Goal: Book appointment/travel/reservation

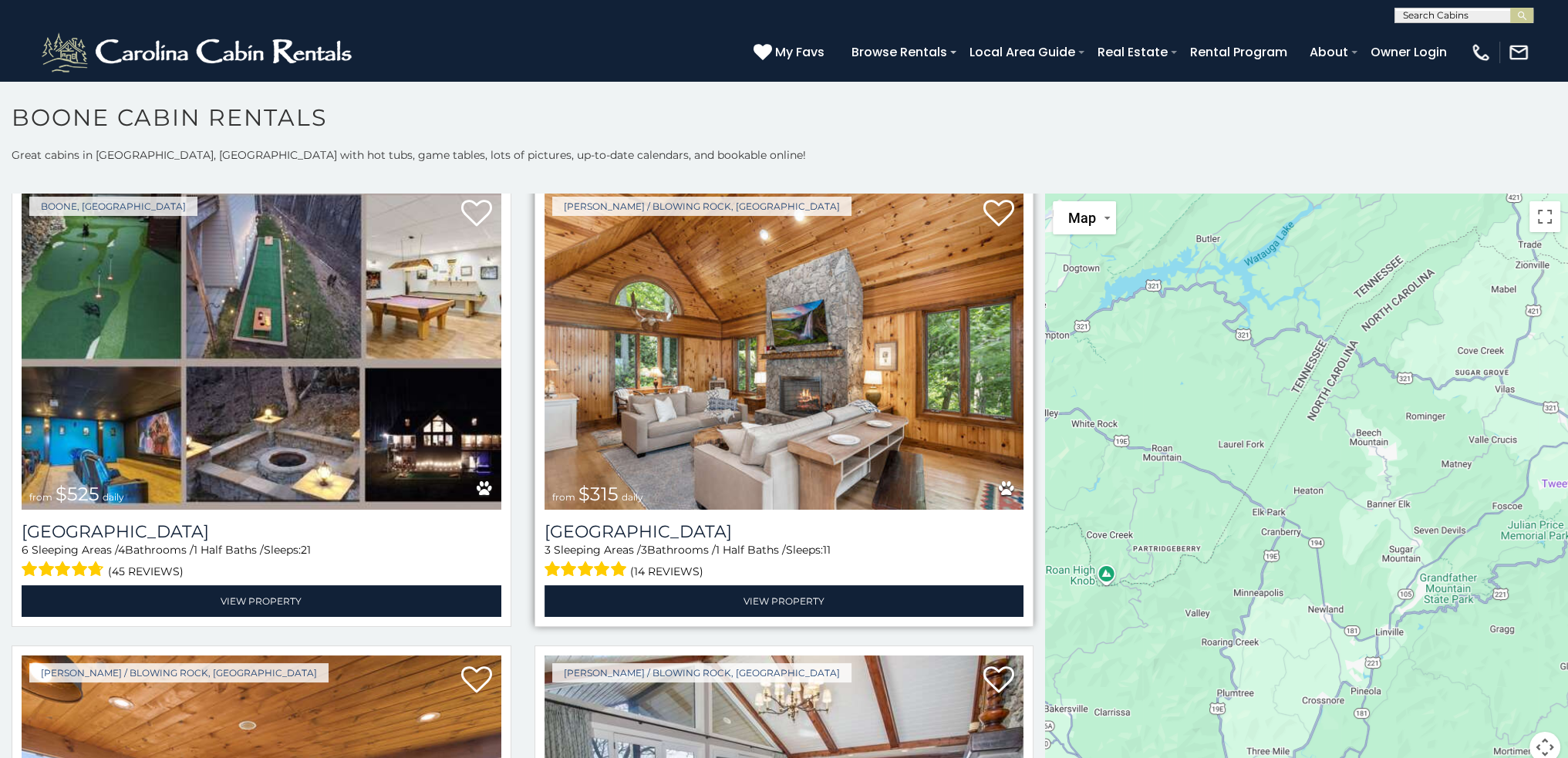
scroll to position [540, 0]
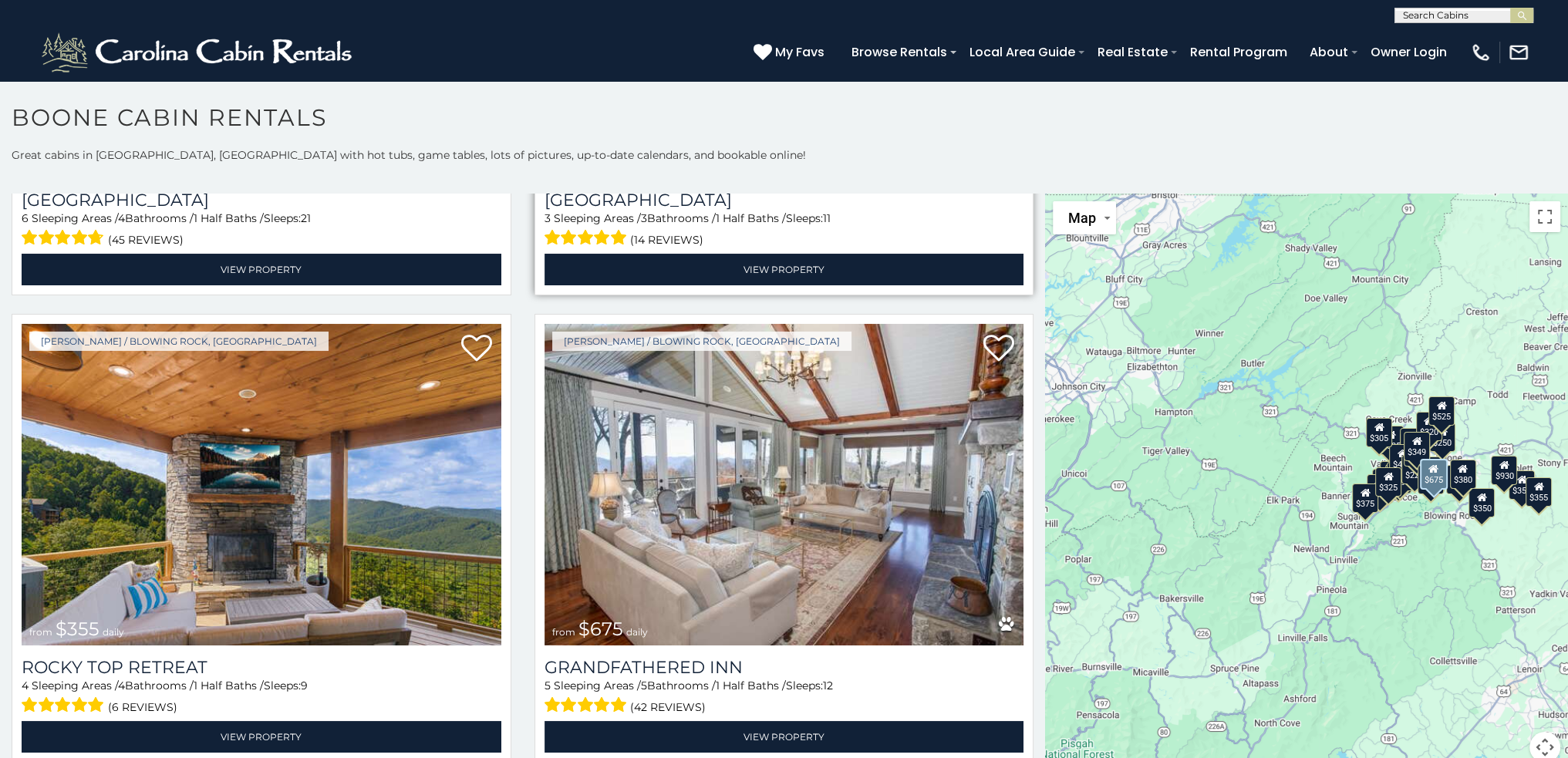
scroll to position [925, 0]
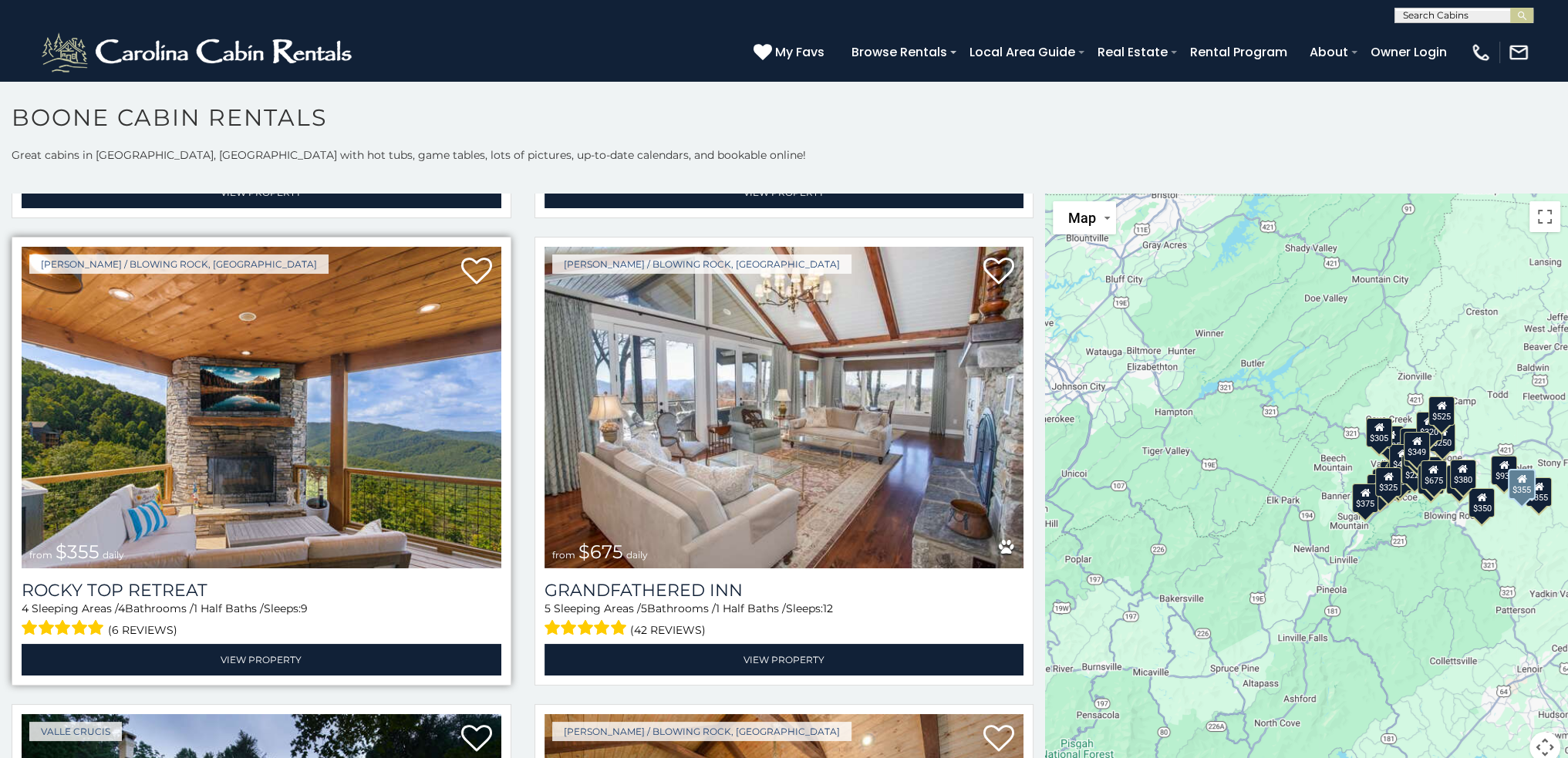
click at [197, 480] on img at bounding box center [261, 408] width 479 height 322
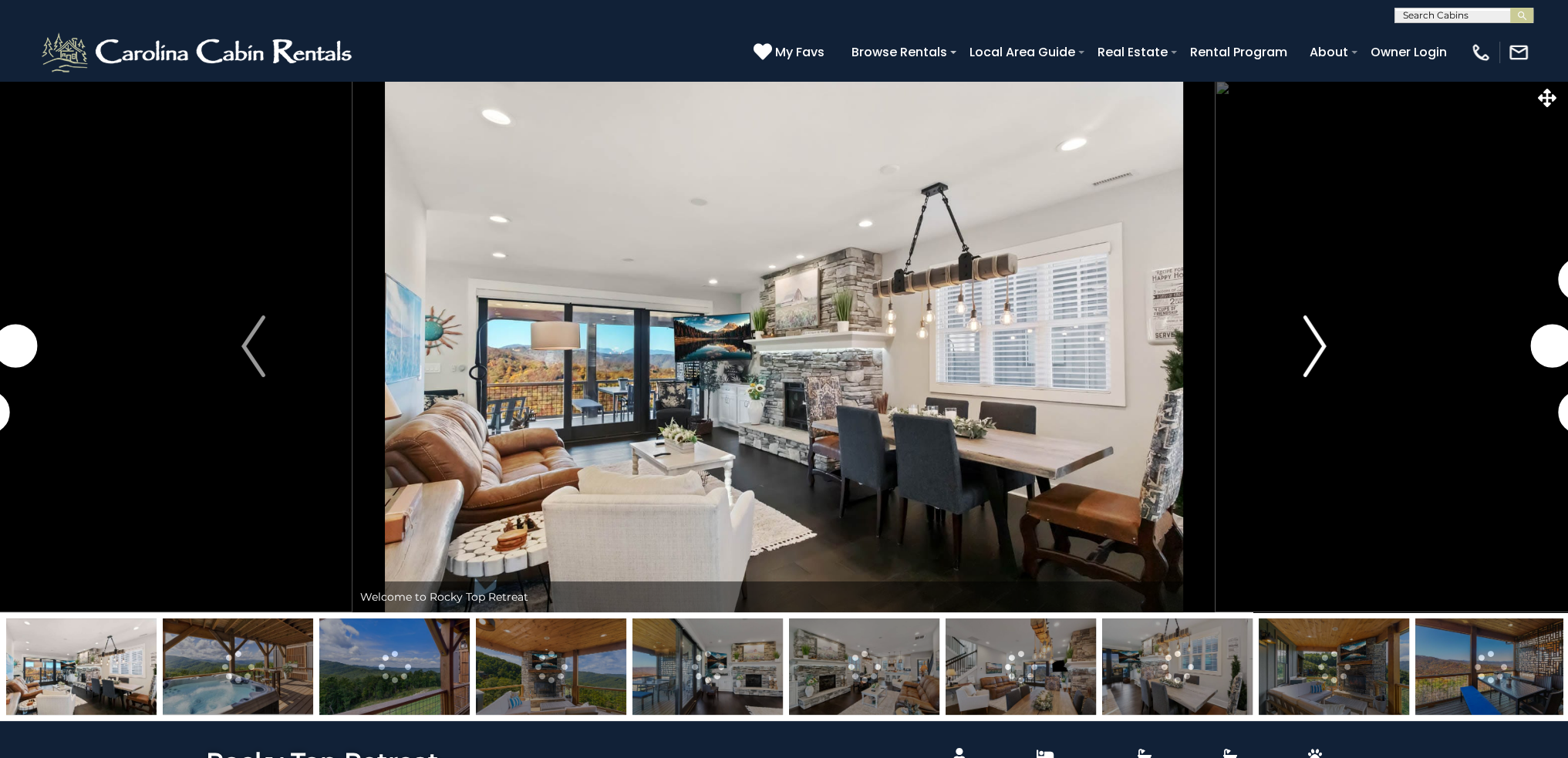
click at [1309, 348] on img "Next" at bounding box center [1314, 346] width 23 height 62
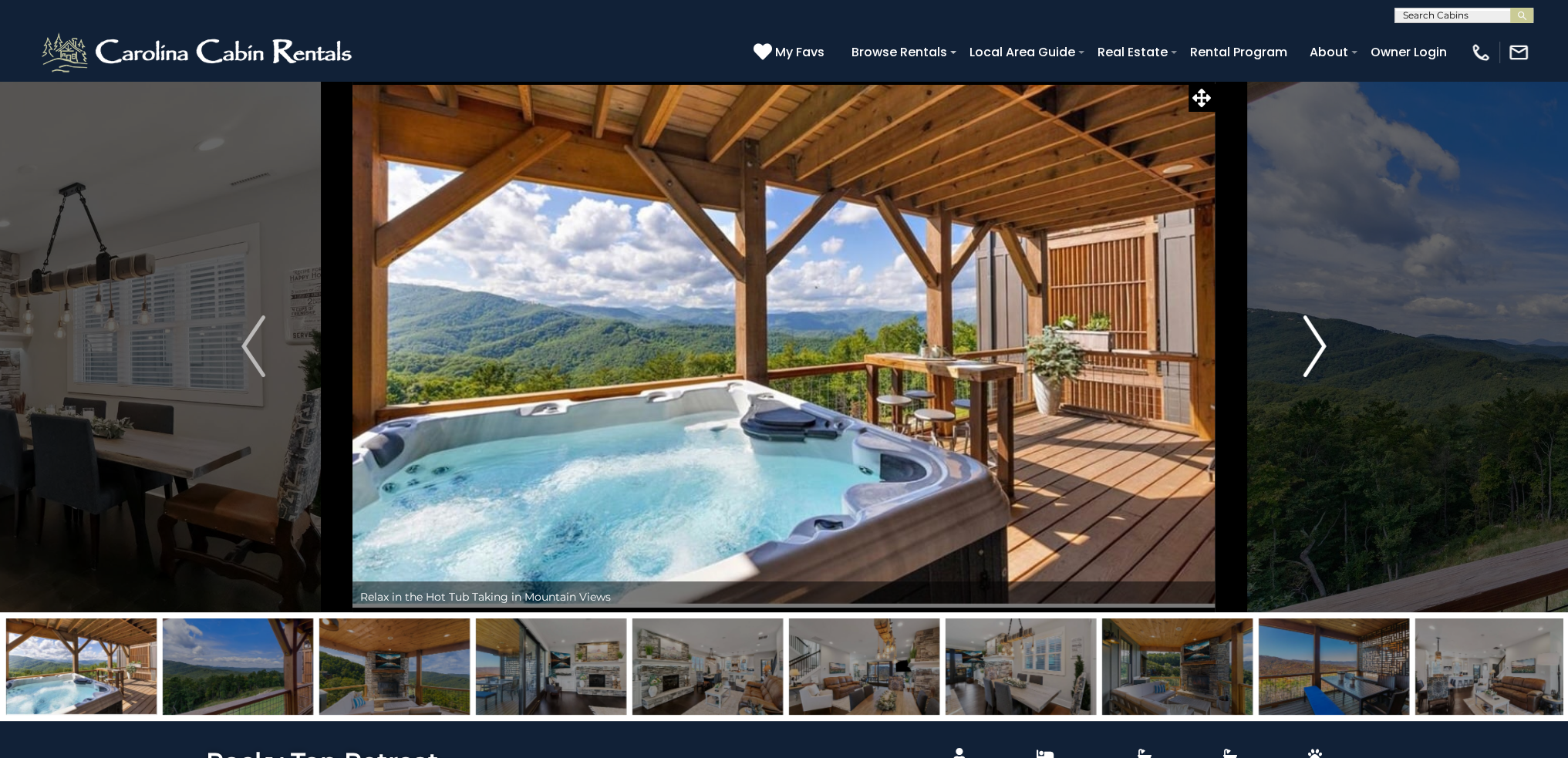
click at [1309, 348] on img "Next" at bounding box center [1314, 346] width 23 height 62
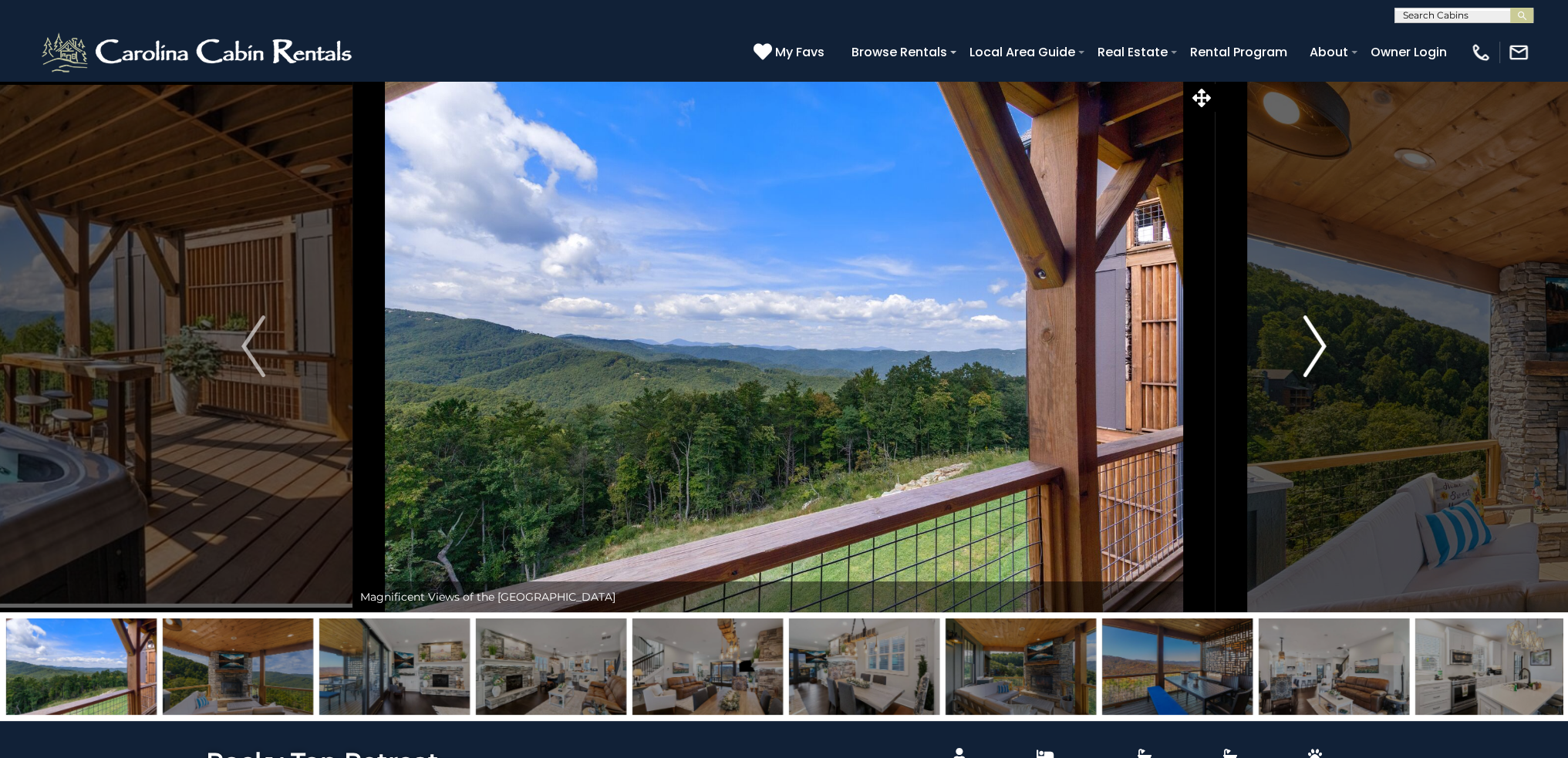
click at [1309, 348] on img "Next" at bounding box center [1314, 346] width 23 height 62
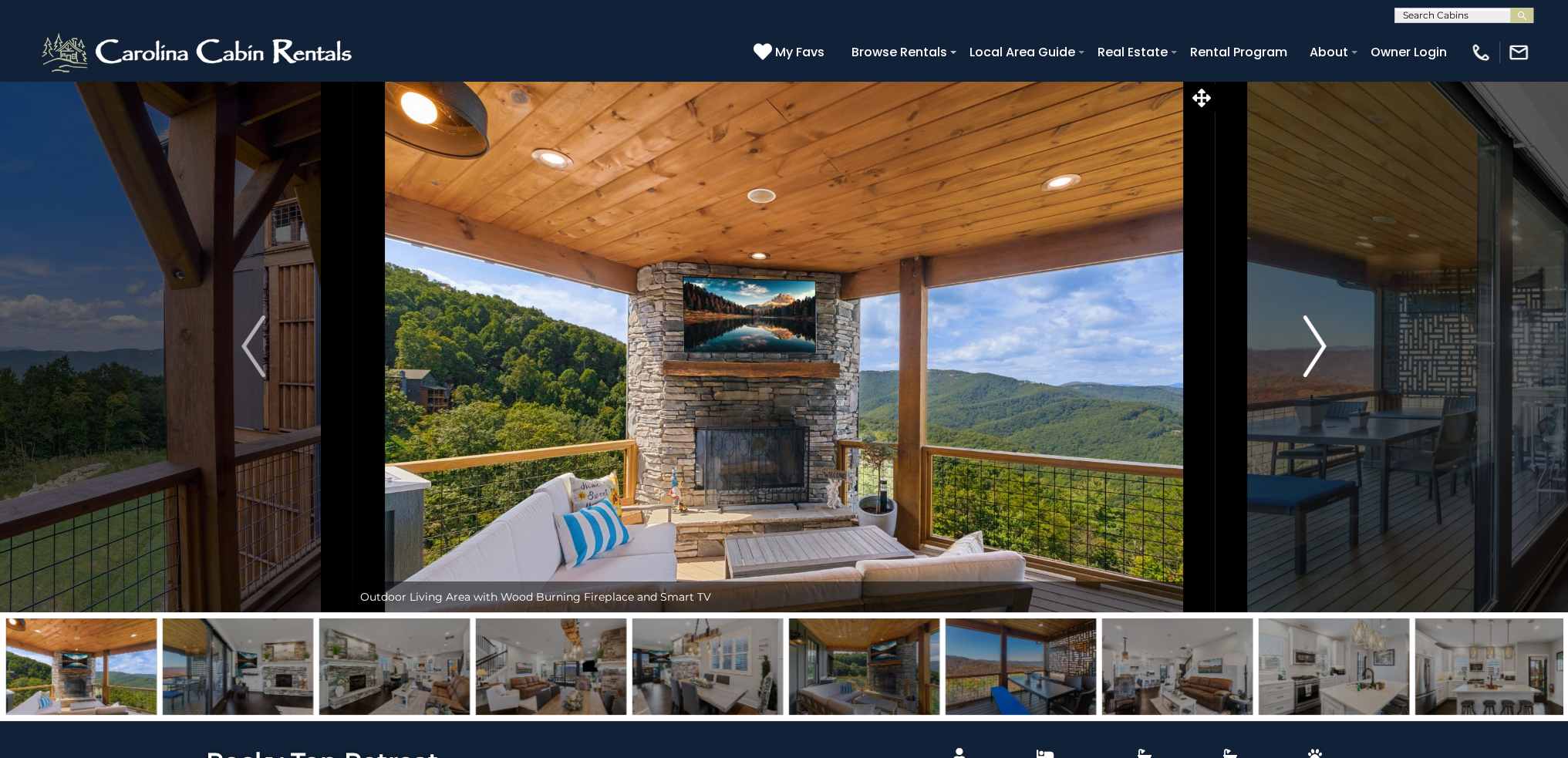
click at [1309, 348] on img "Next" at bounding box center [1314, 346] width 23 height 62
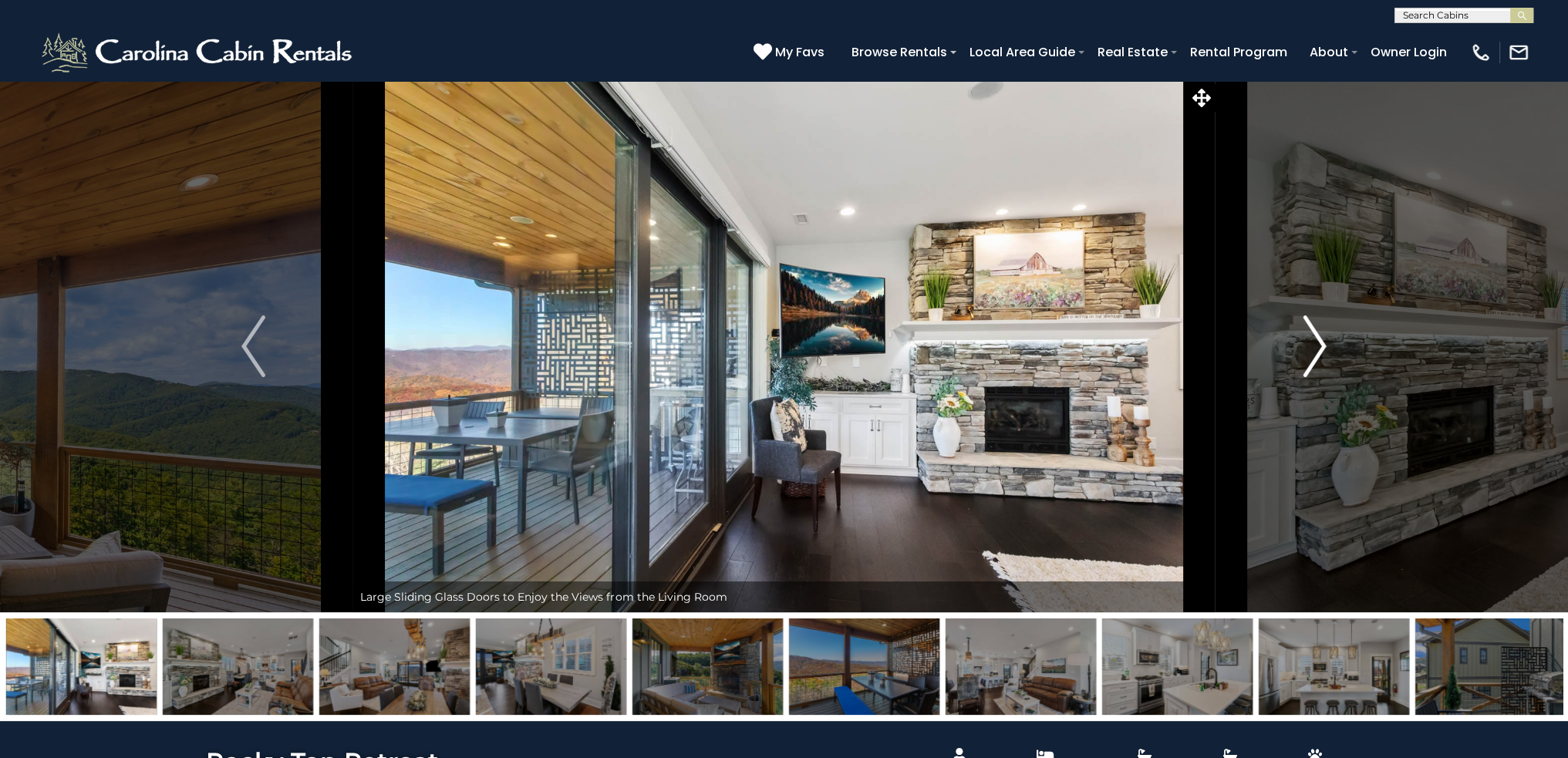
click at [1309, 348] on img "Next" at bounding box center [1314, 346] width 23 height 62
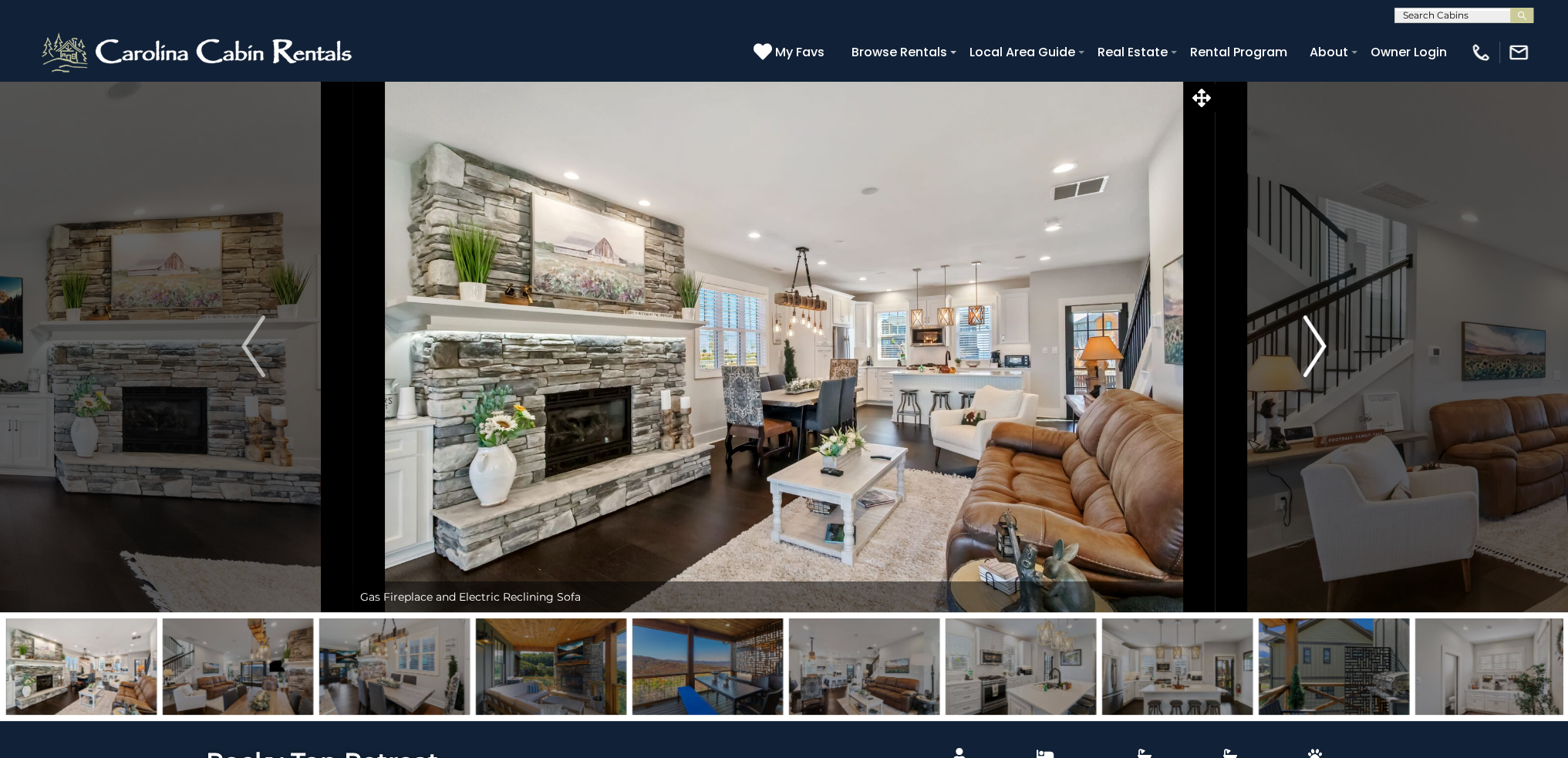
click at [1309, 348] on img "Next" at bounding box center [1314, 346] width 23 height 62
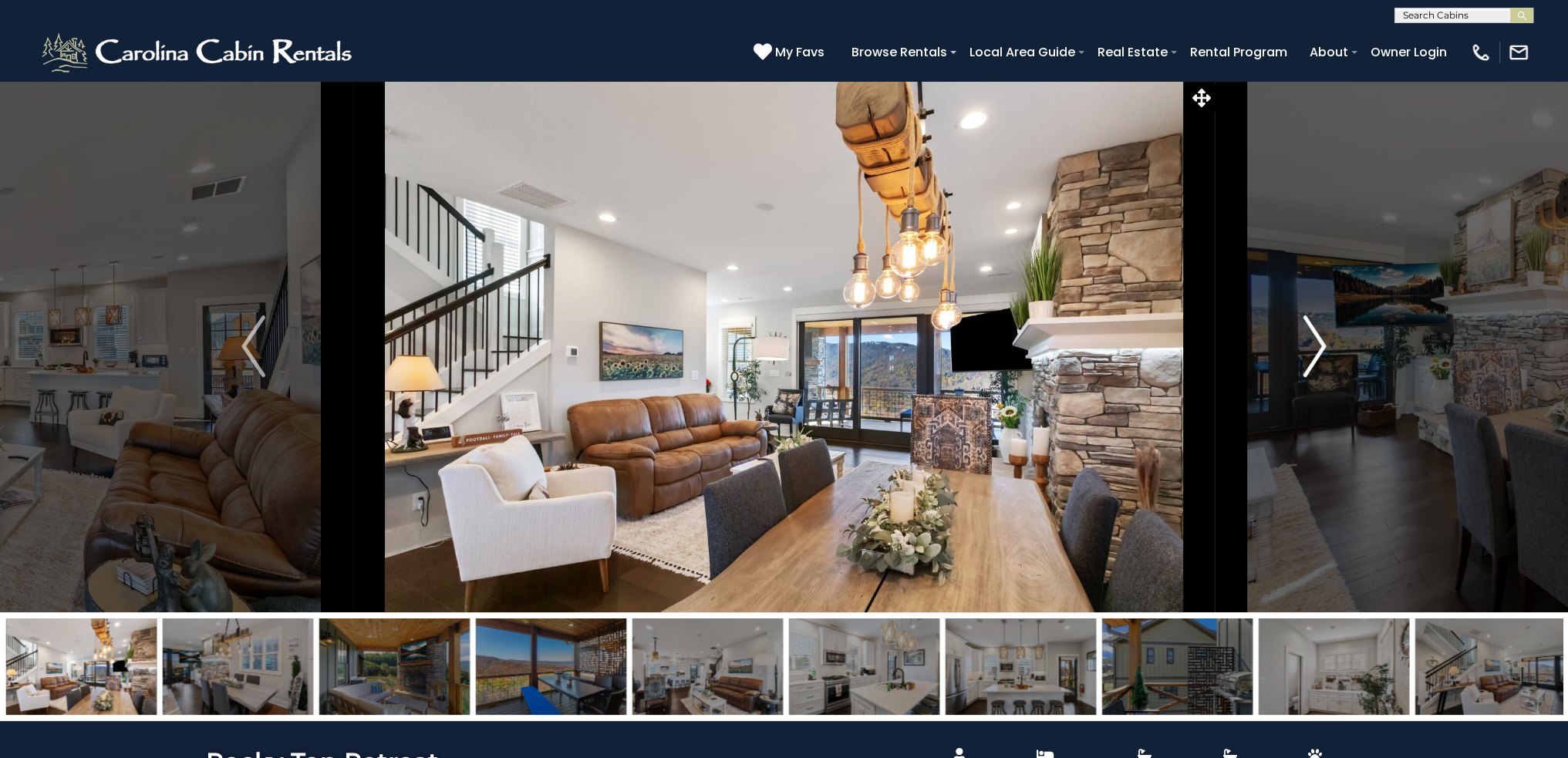
click at [1309, 348] on img "Next" at bounding box center [1314, 346] width 23 height 62
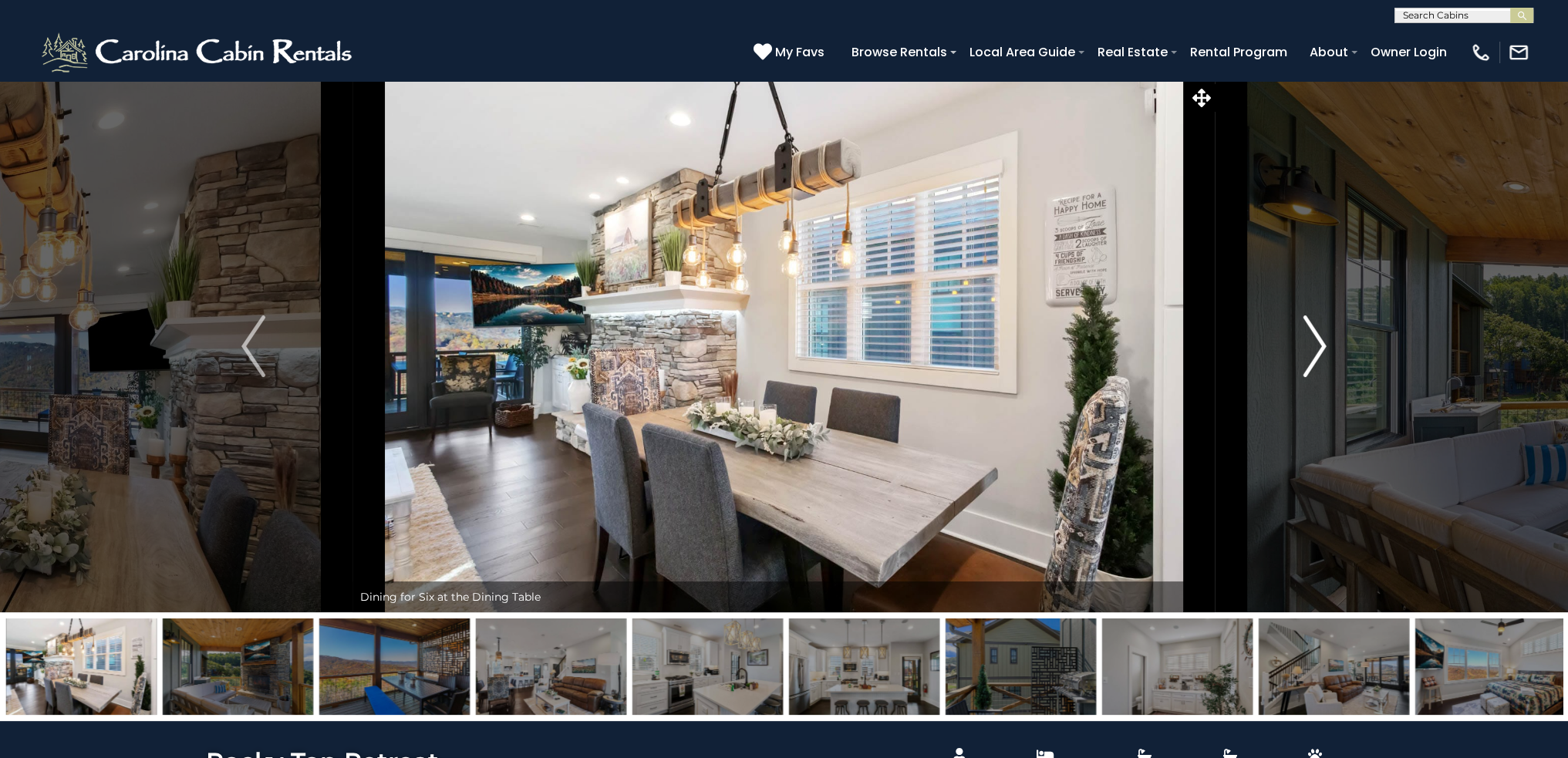
click at [1309, 348] on img "Next" at bounding box center [1314, 346] width 23 height 62
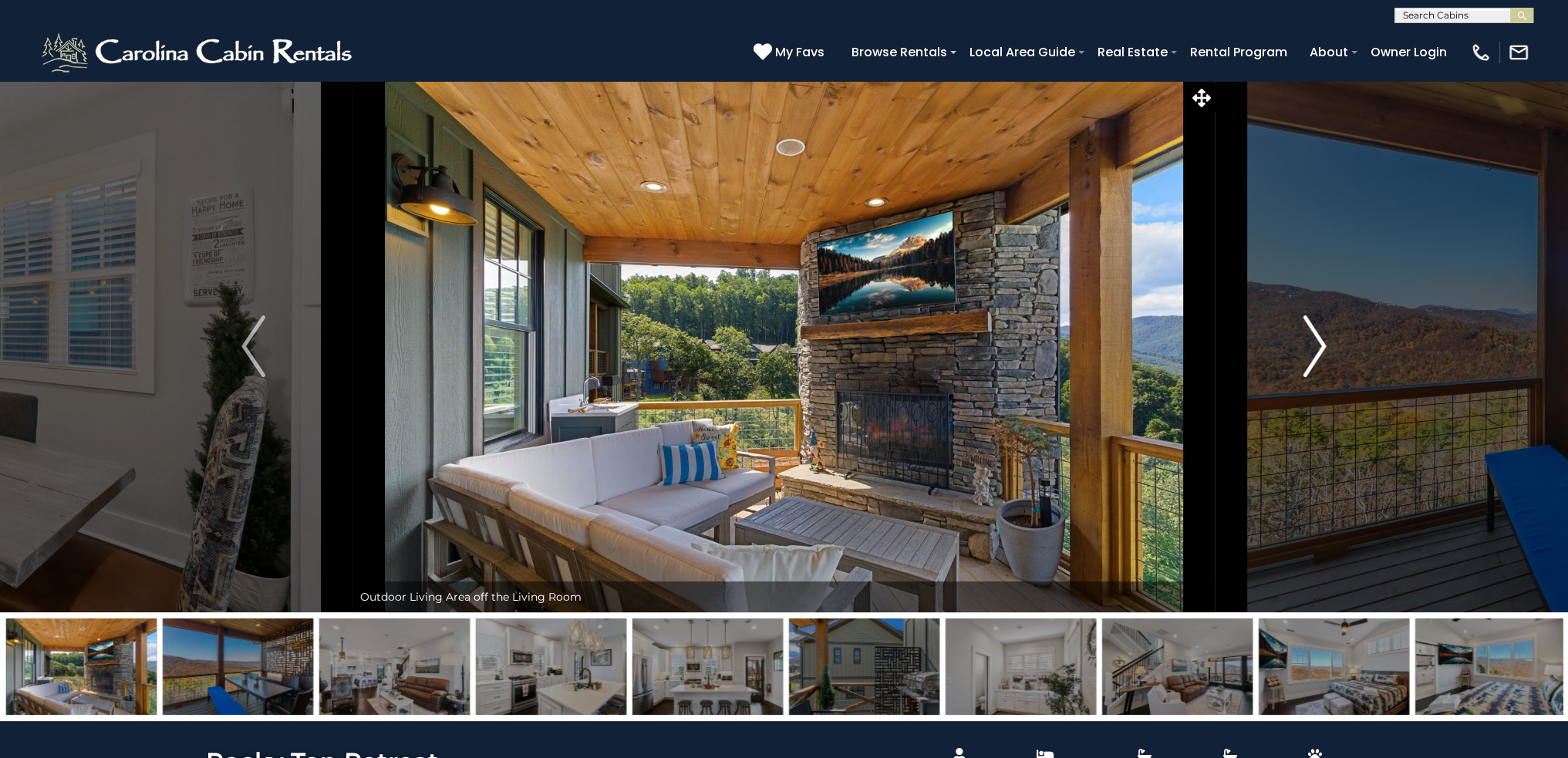
click at [1309, 348] on img "Next" at bounding box center [1314, 346] width 23 height 62
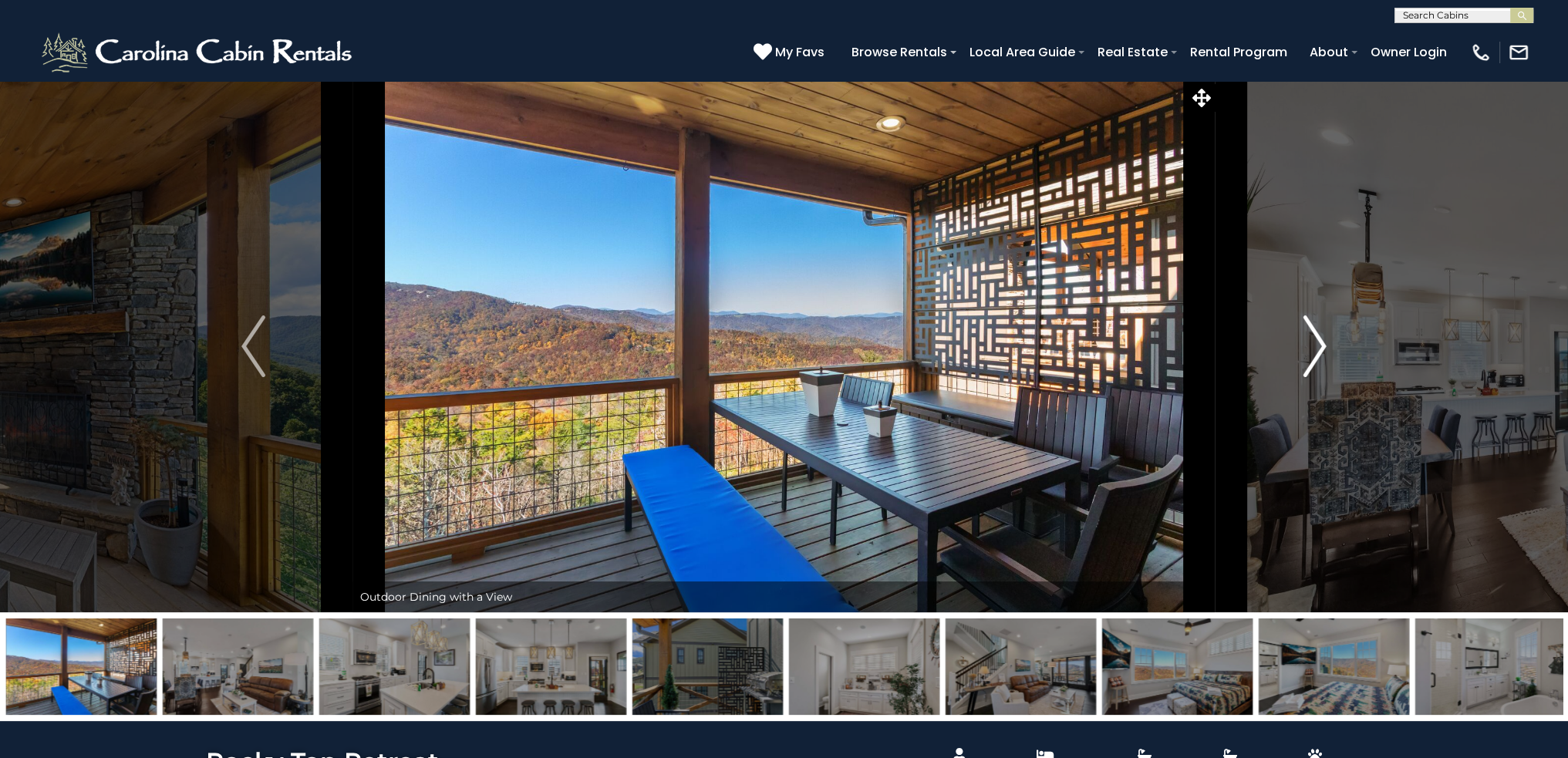
click at [1309, 348] on img "Next" at bounding box center [1314, 346] width 23 height 62
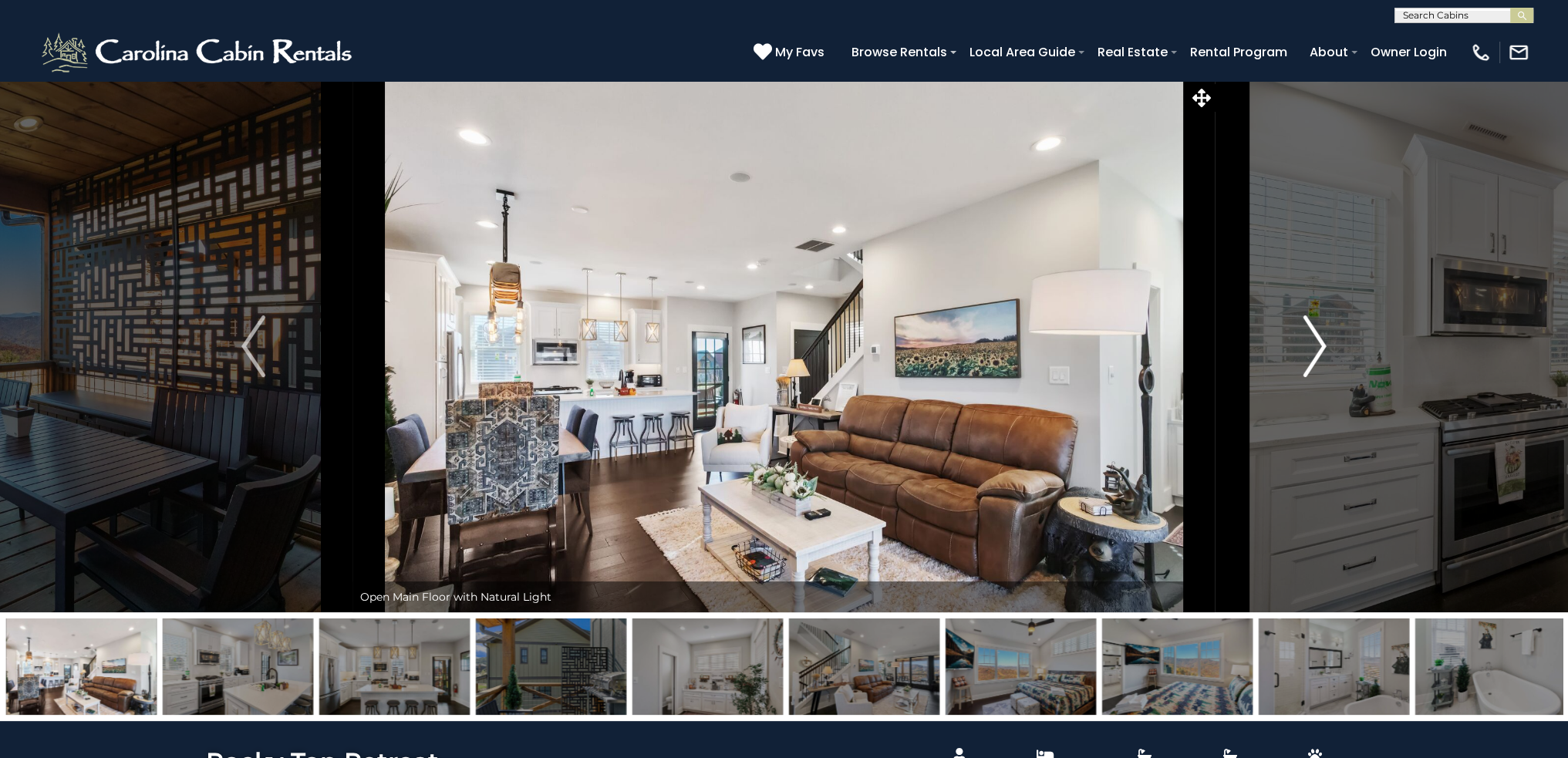
click at [1309, 348] on img "Next" at bounding box center [1314, 346] width 23 height 62
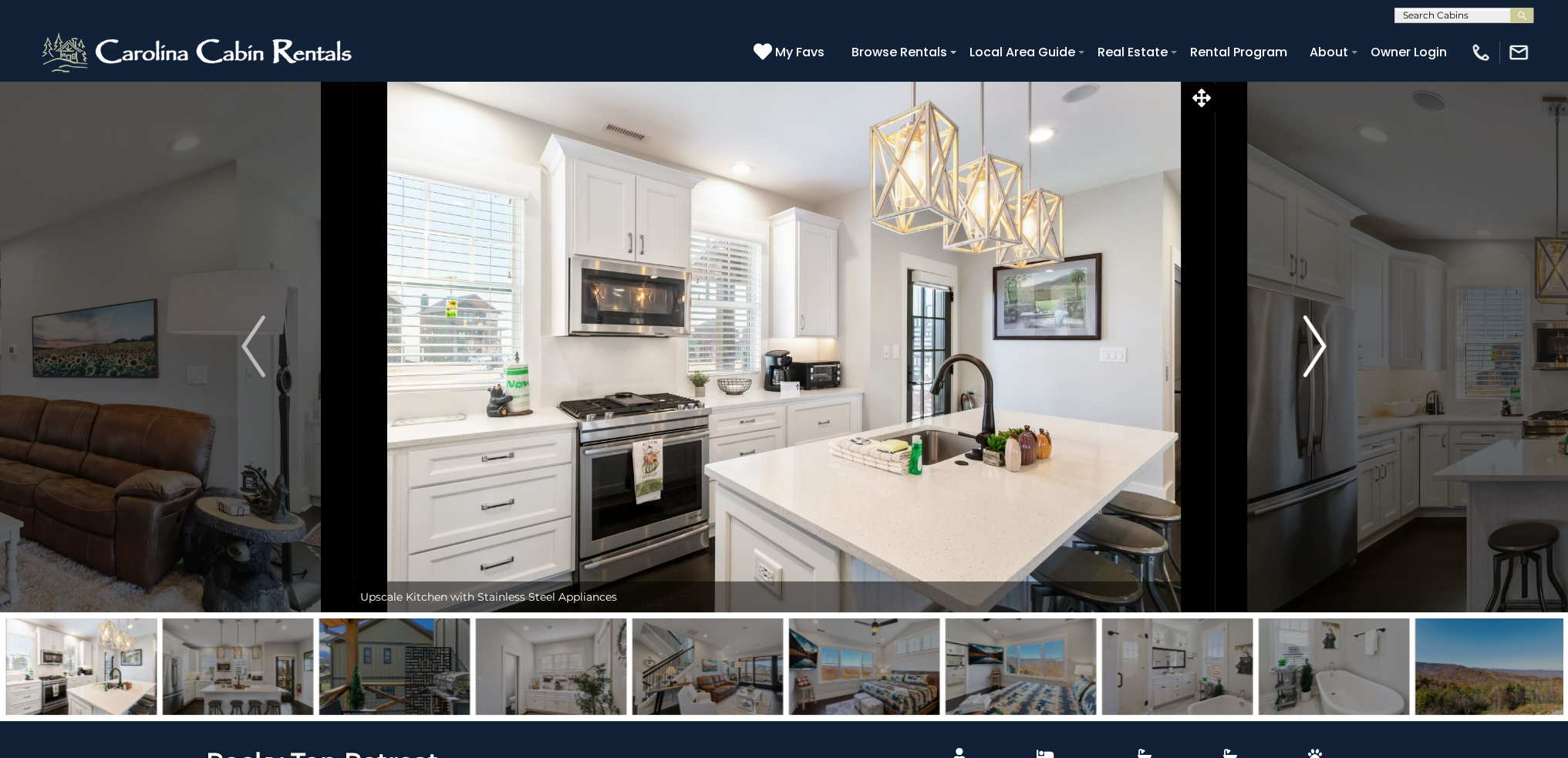
click at [1309, 348] on img "Next" at bounding box center [1314, 346] width 23 height 62
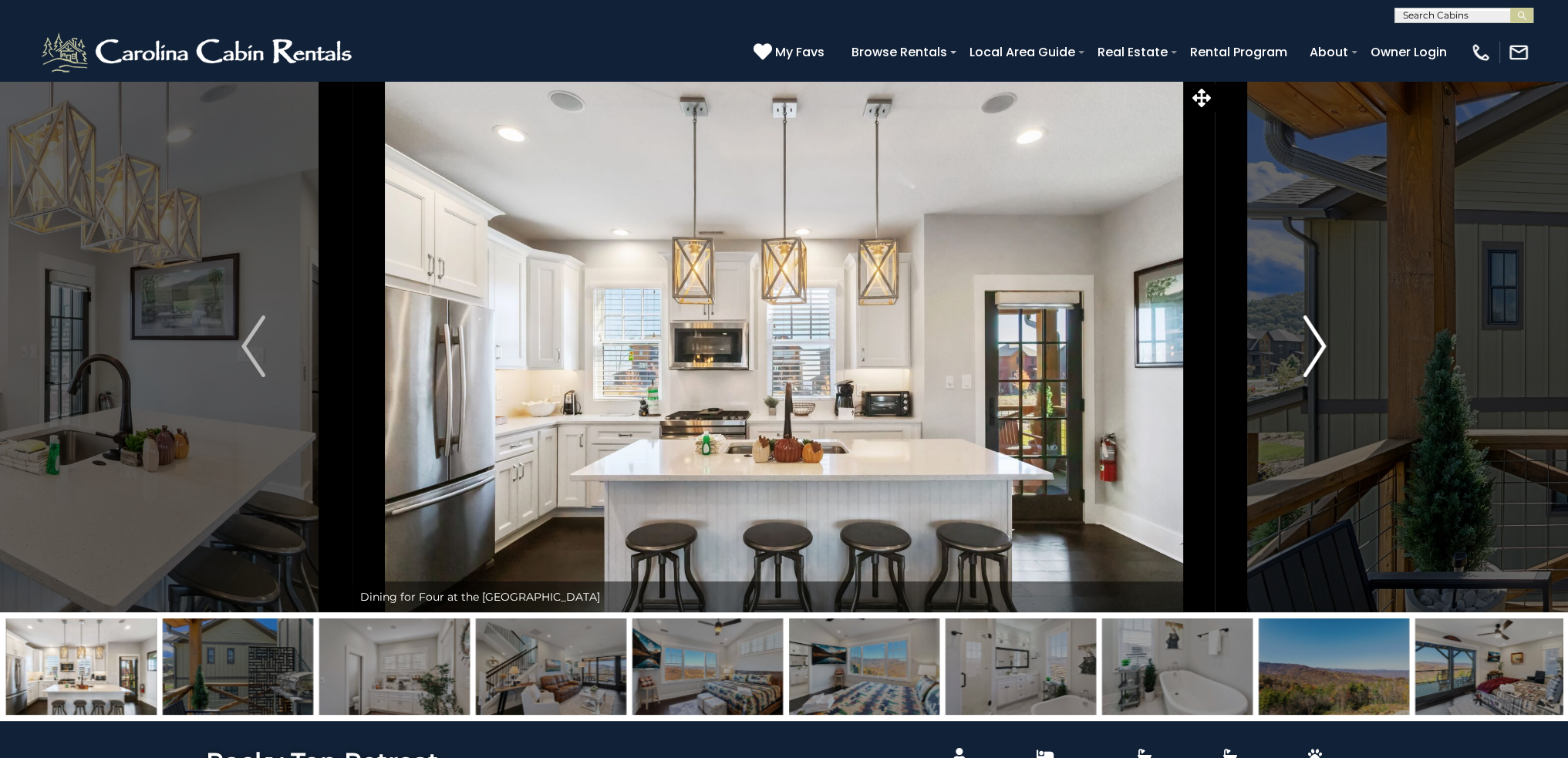
click at [1309, 348] on img "Next" at bounding box center [1314, 346] width 23 height 62
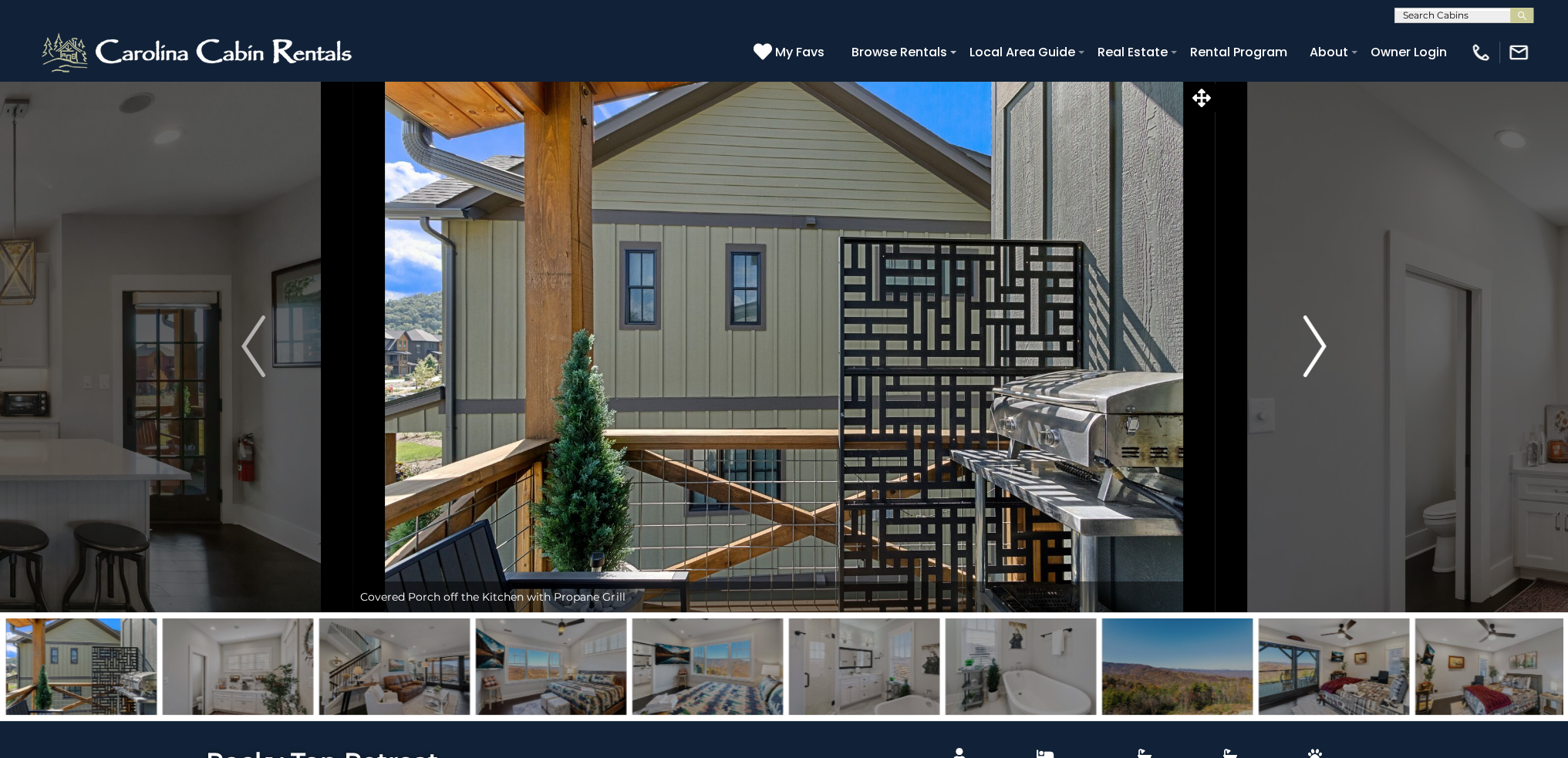
click at [1309, 348] on img "Next" at bounding box center [1314, 346] width 23 height 62
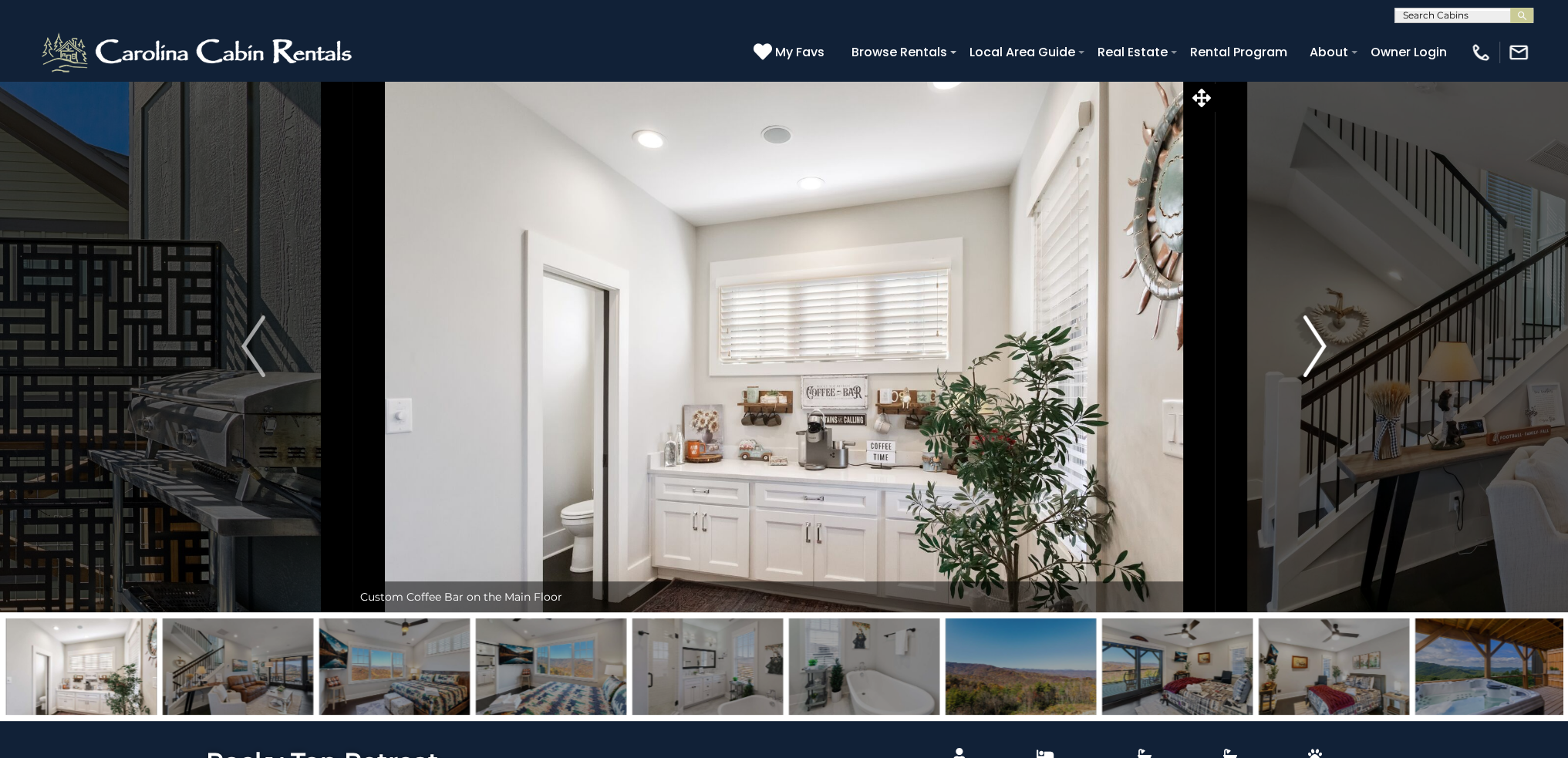
click at [1309, 348] on img "Next" at bounding box center [1314, 346] width 23 height 62
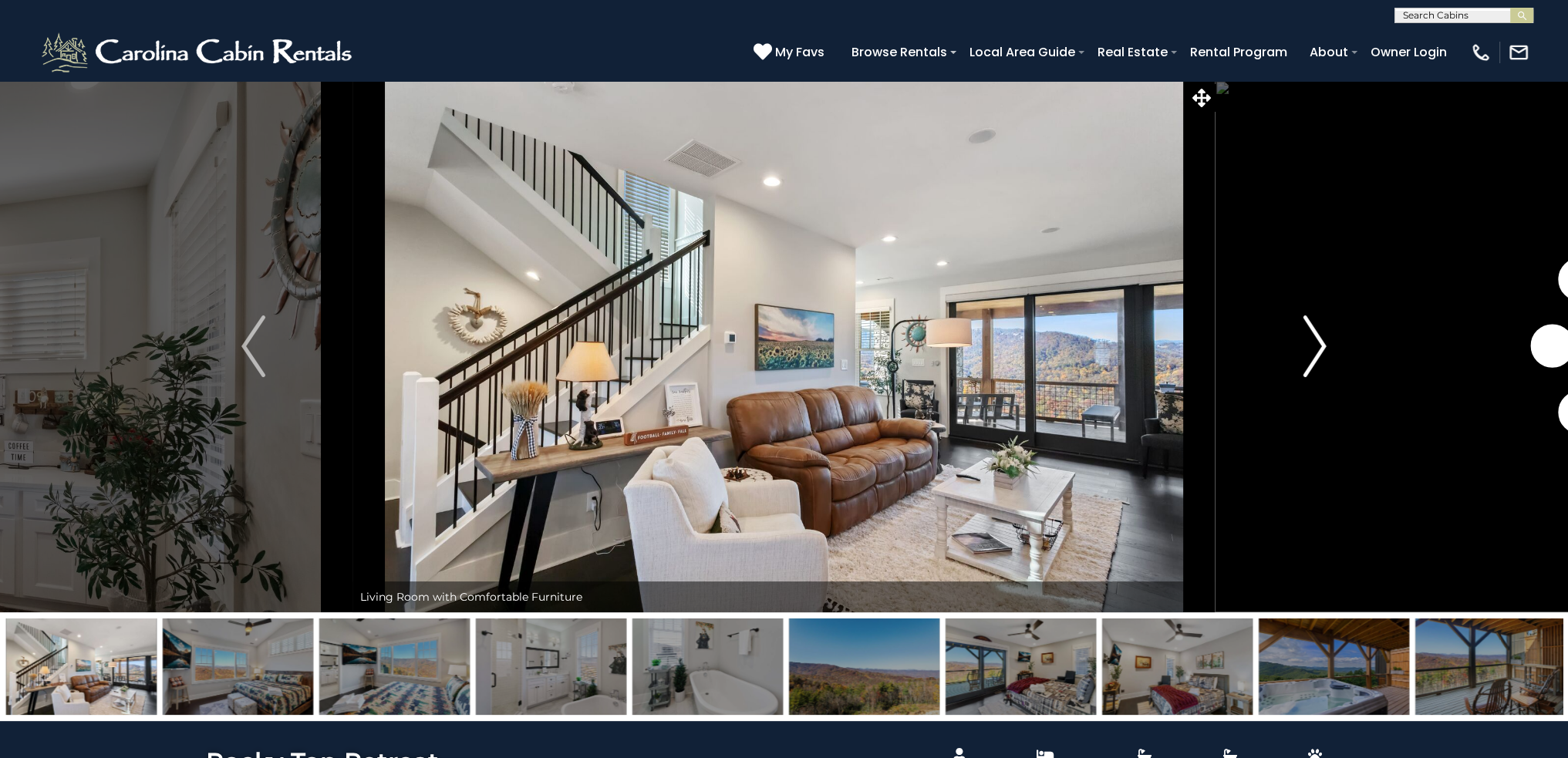
click at [1309, 348] on img "Next" at bounding box center [1314, 346] width 23 height 62
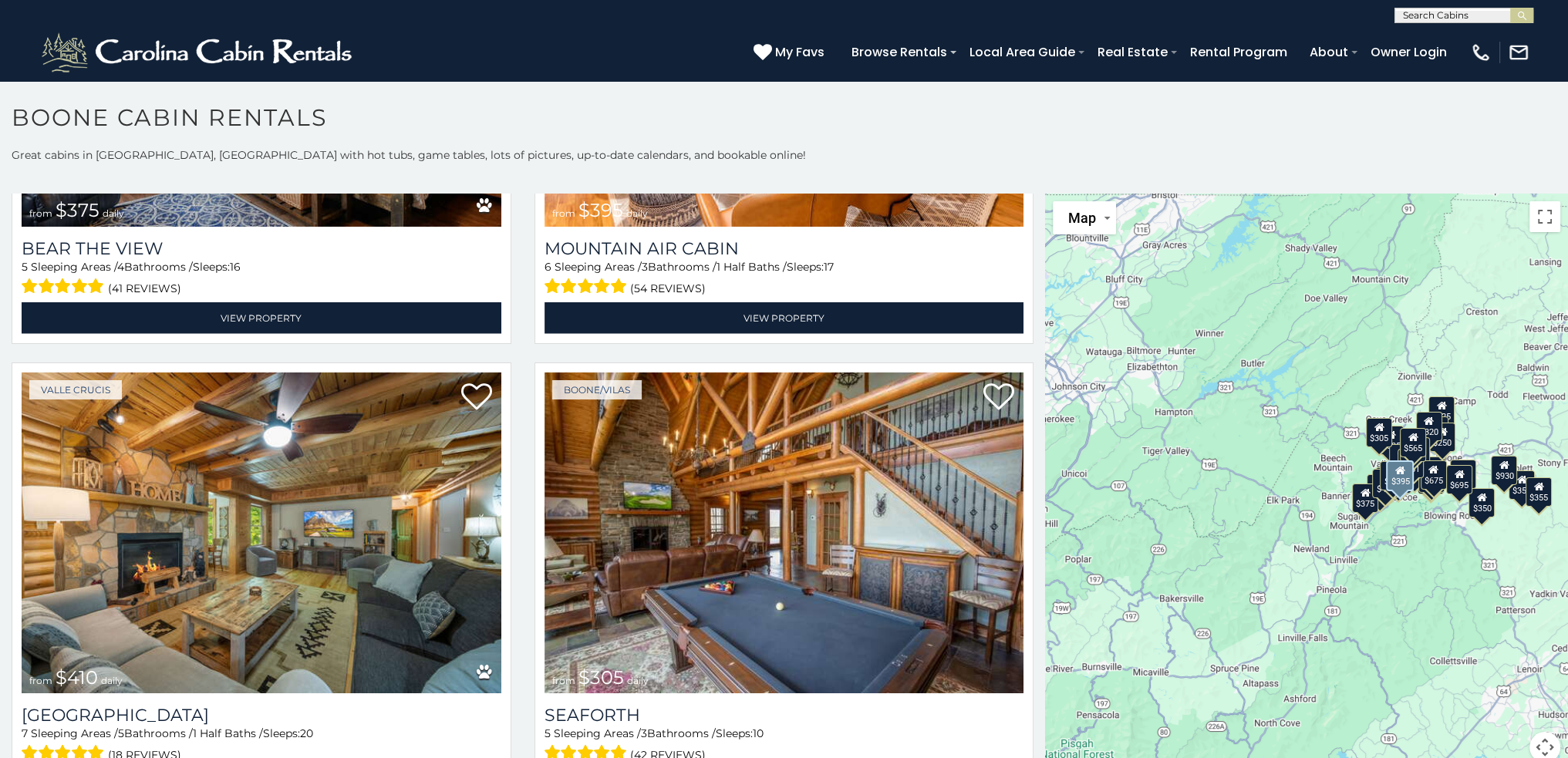
scroll to position [5475, 0]
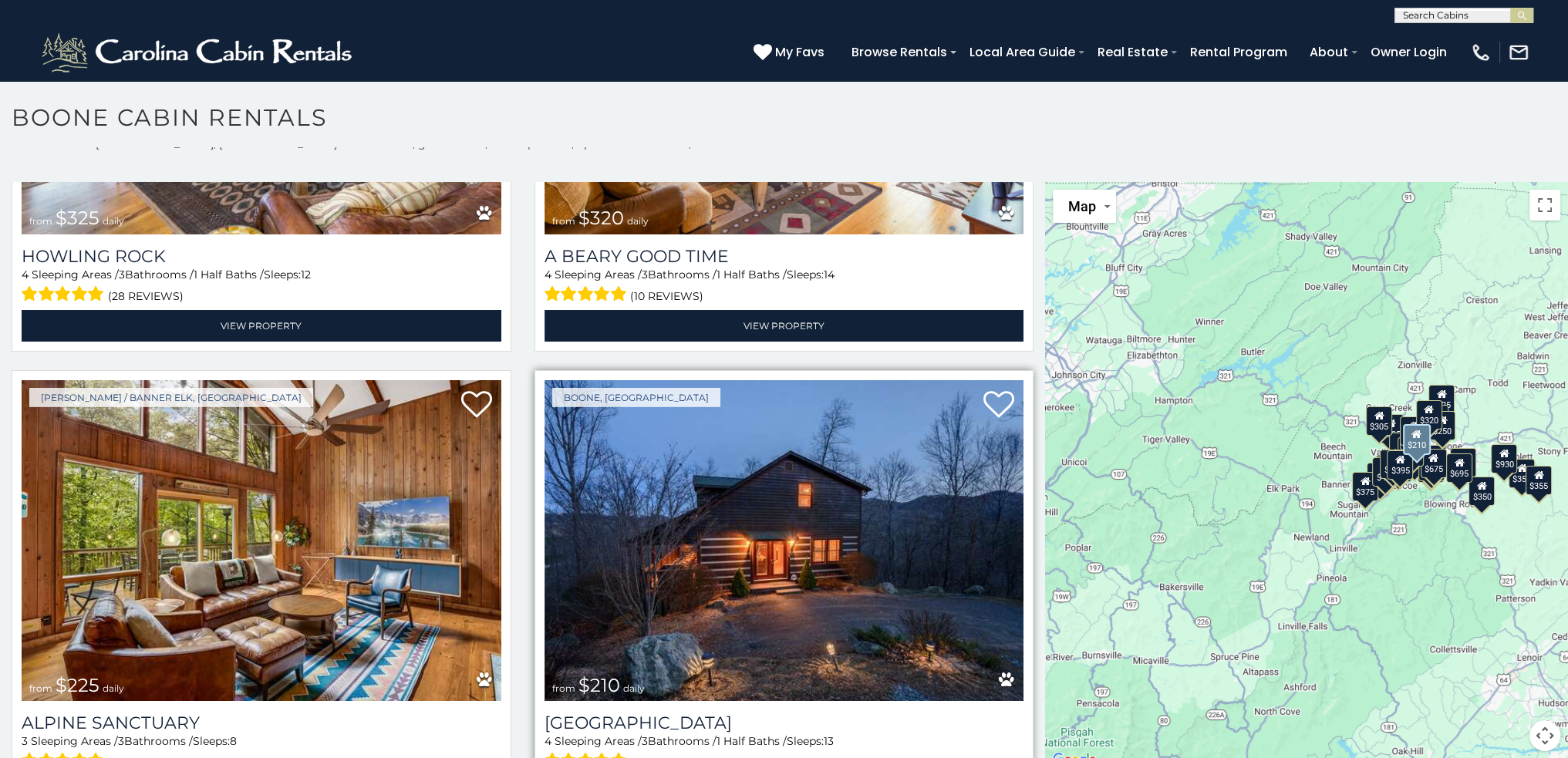
scroll to position [14, 0]
